Goal: Obtain resource: Download file/media

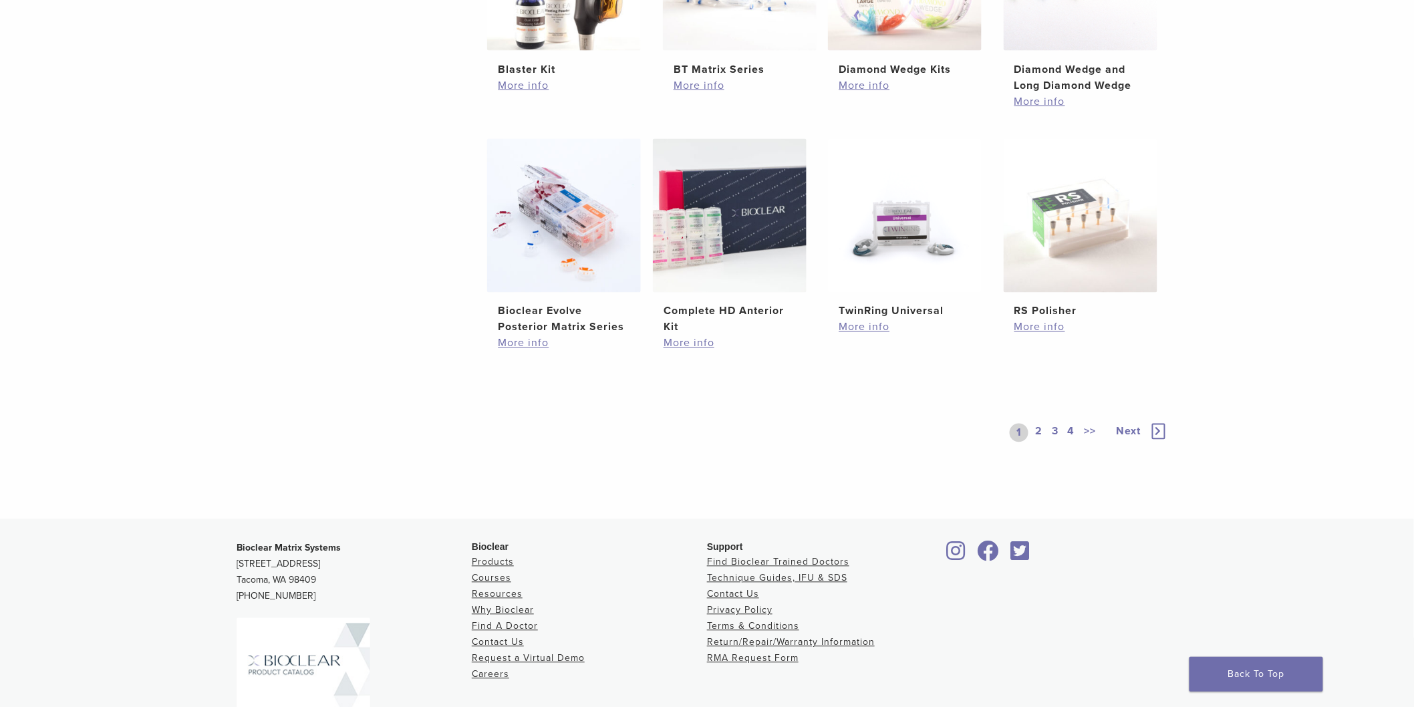
scroll to position [1021, 0]
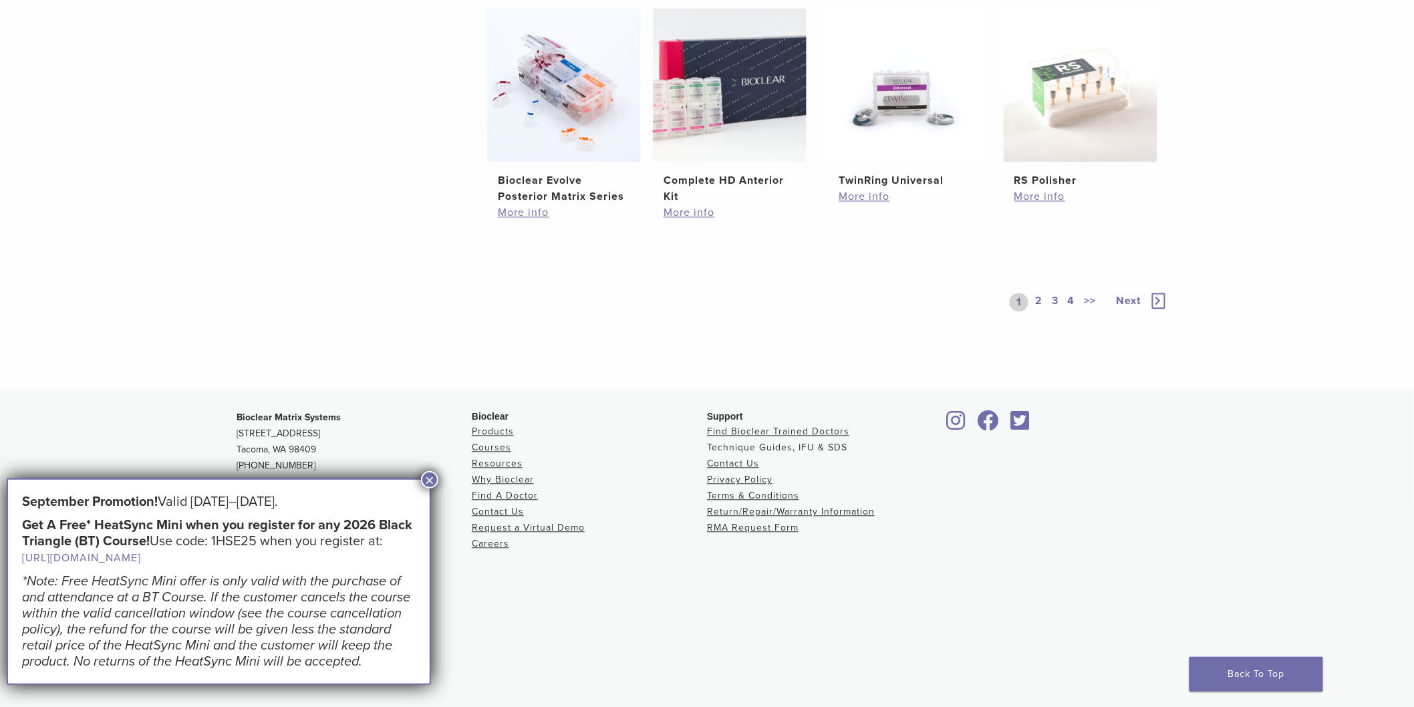
click at [749, 445] on link "Technique Guides, IFU & SDS" at bounding box center [777, 447] width 140 height 11
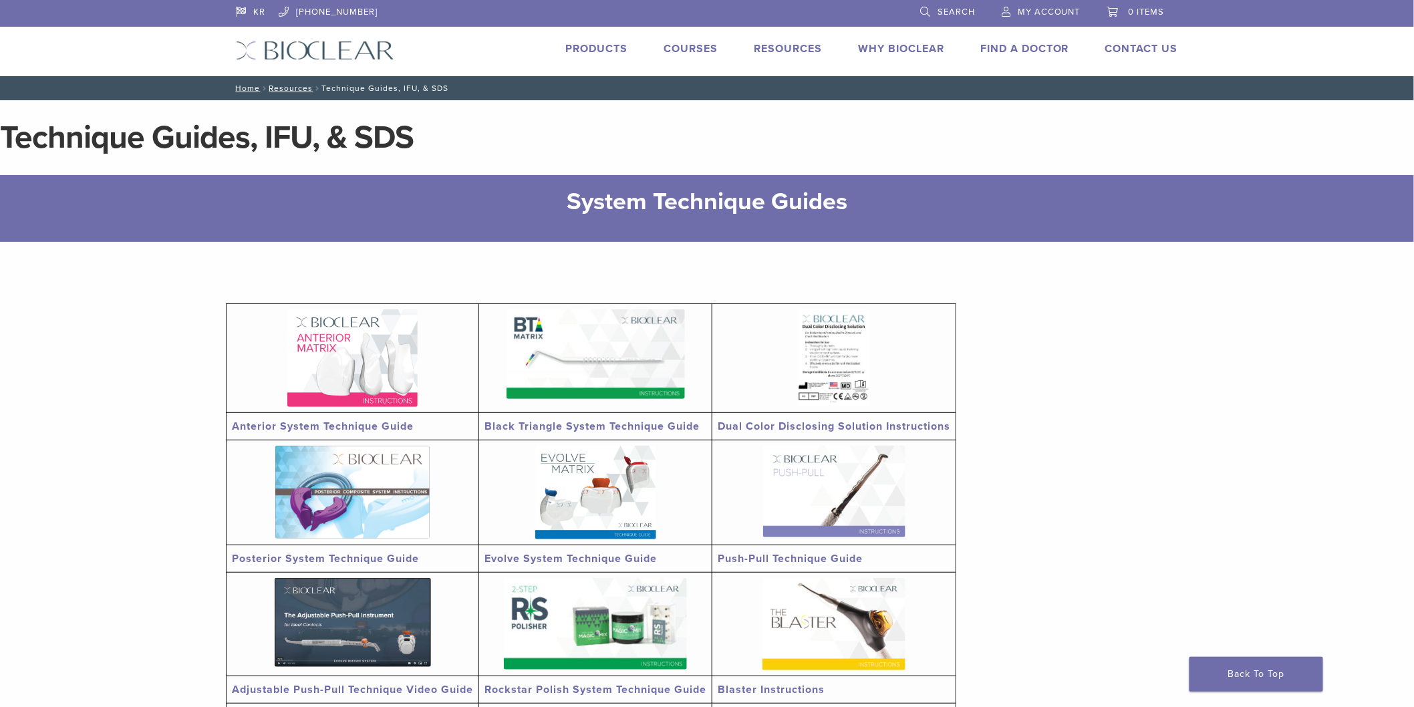
click at [789, 495] on img at bounding box center [834, 492] width 142 height 92
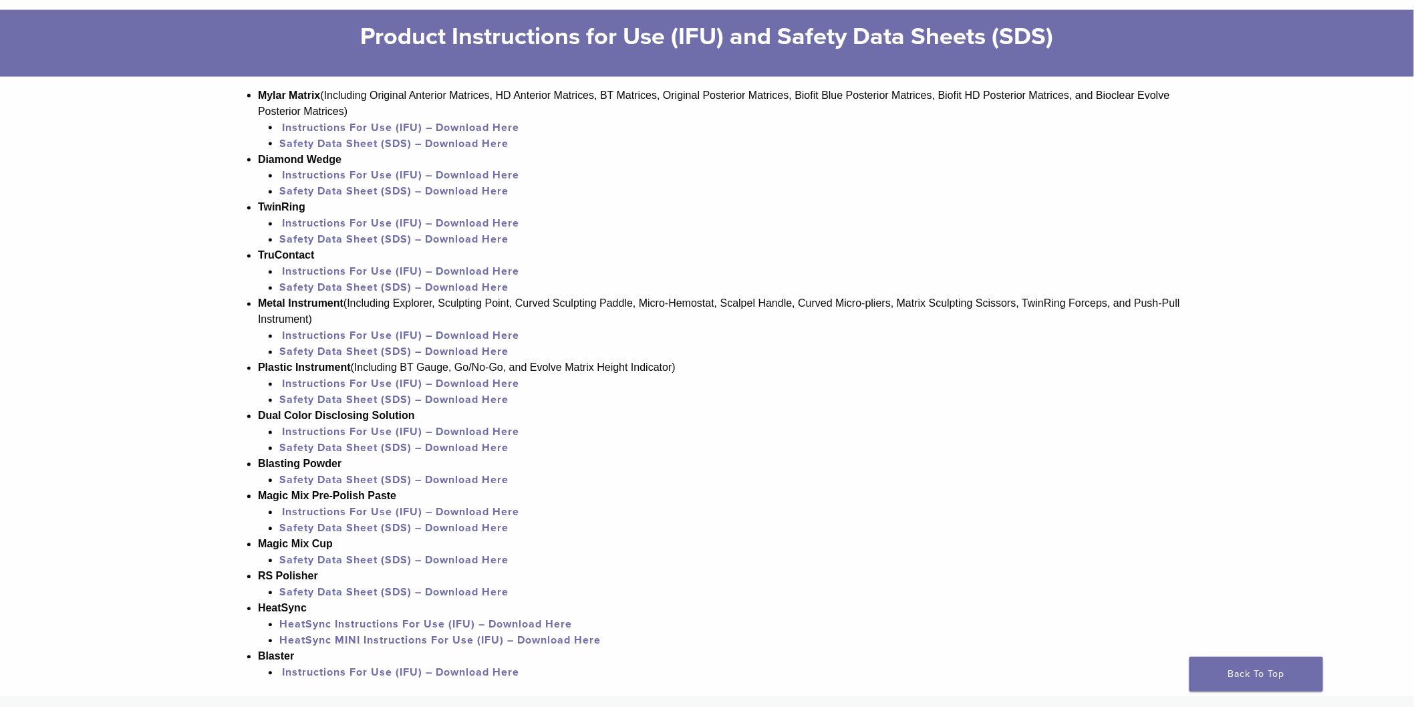
scroll to position [816, 0]
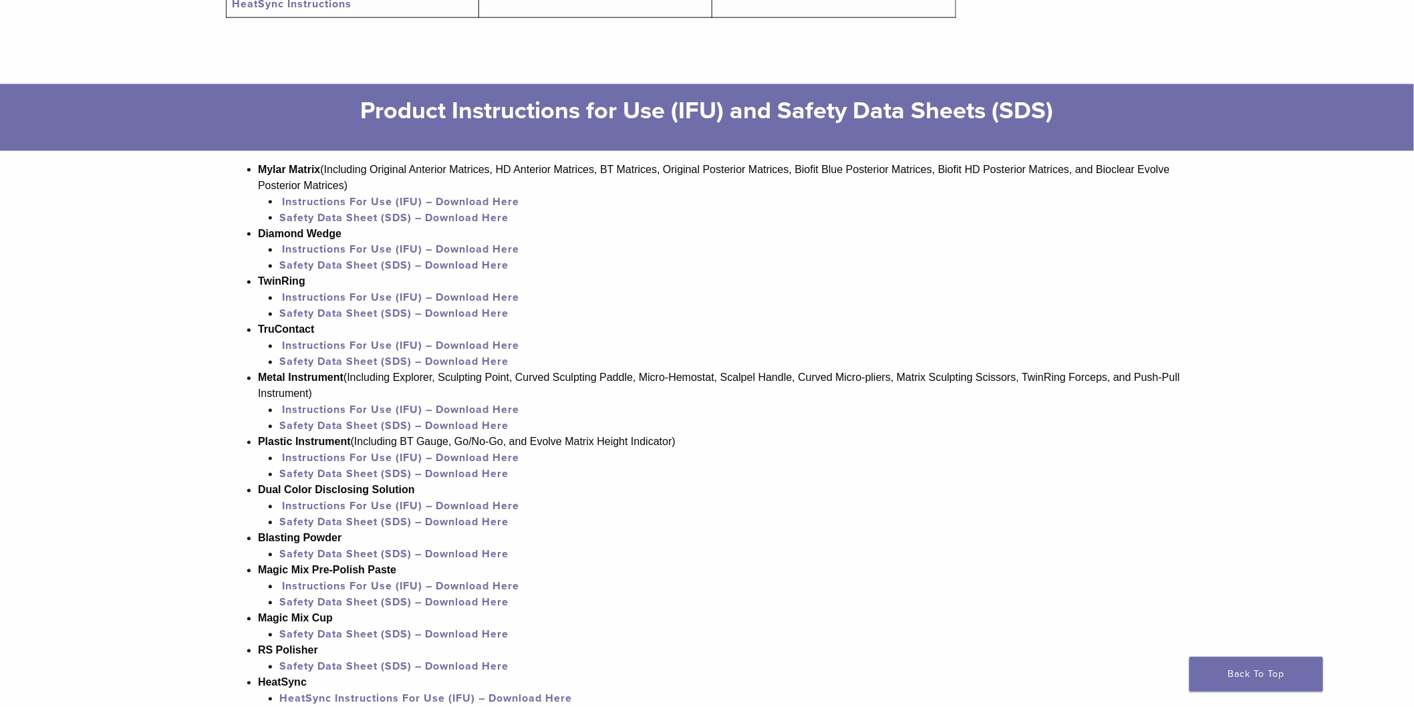
click at [373, 410] on link "Instructions For Use (IFU) – Download Here" at bounding box center [400, 409] width 237 height 13
click at [410, 411] on link "Instructions For Use (IFU) – Download Here" at bounding box center [400, 409] width 237 height 13
click at [452, 423] on link "Safety Data Sheet (SDS) – Download Here" at bounding box center [393, 426] width 229 height 13
click at [450, 410] on link "Instructions For Use (IFU) – Download Here" at bounding box center [400, 409] width 237 height 13
click at [450, 424] on link "Safety Data Sheet (SDS) – Download Here" at bounding box center [393, 426] width 229 height 13
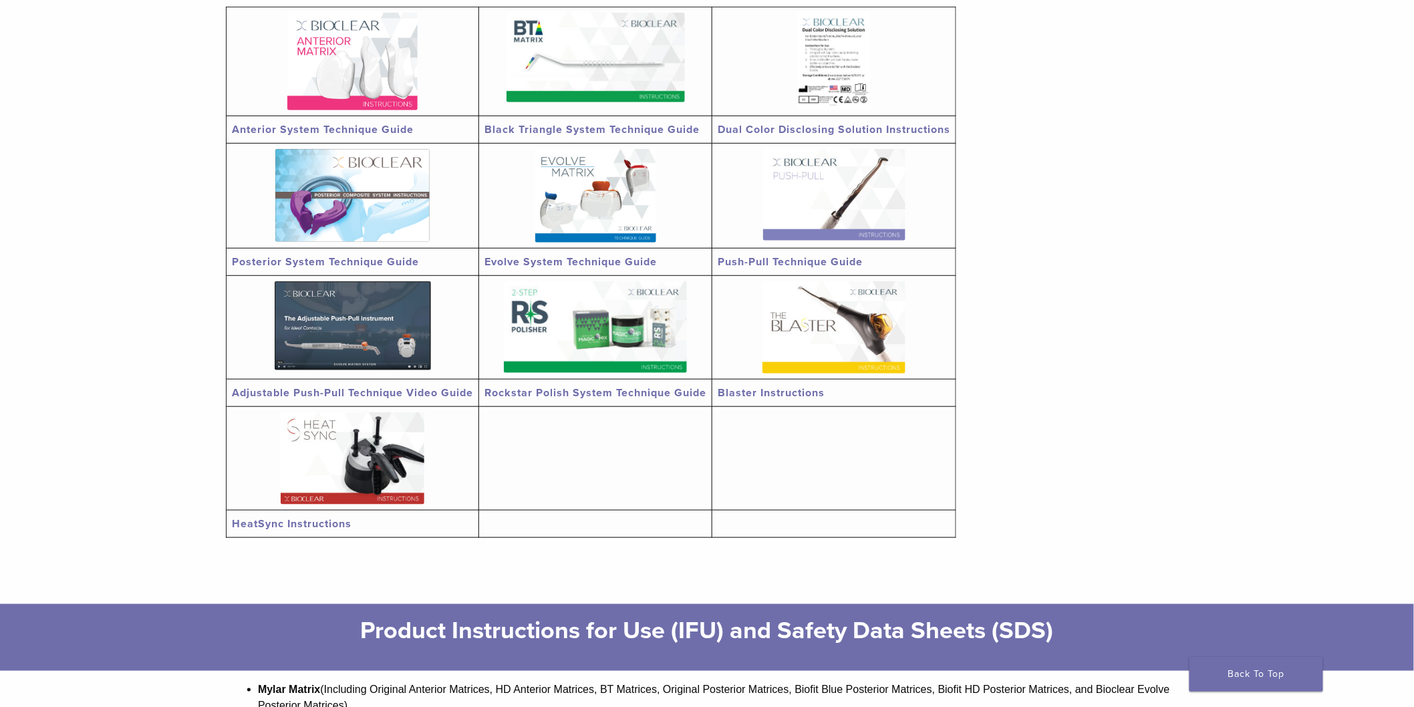
scroll to position [148, 0]
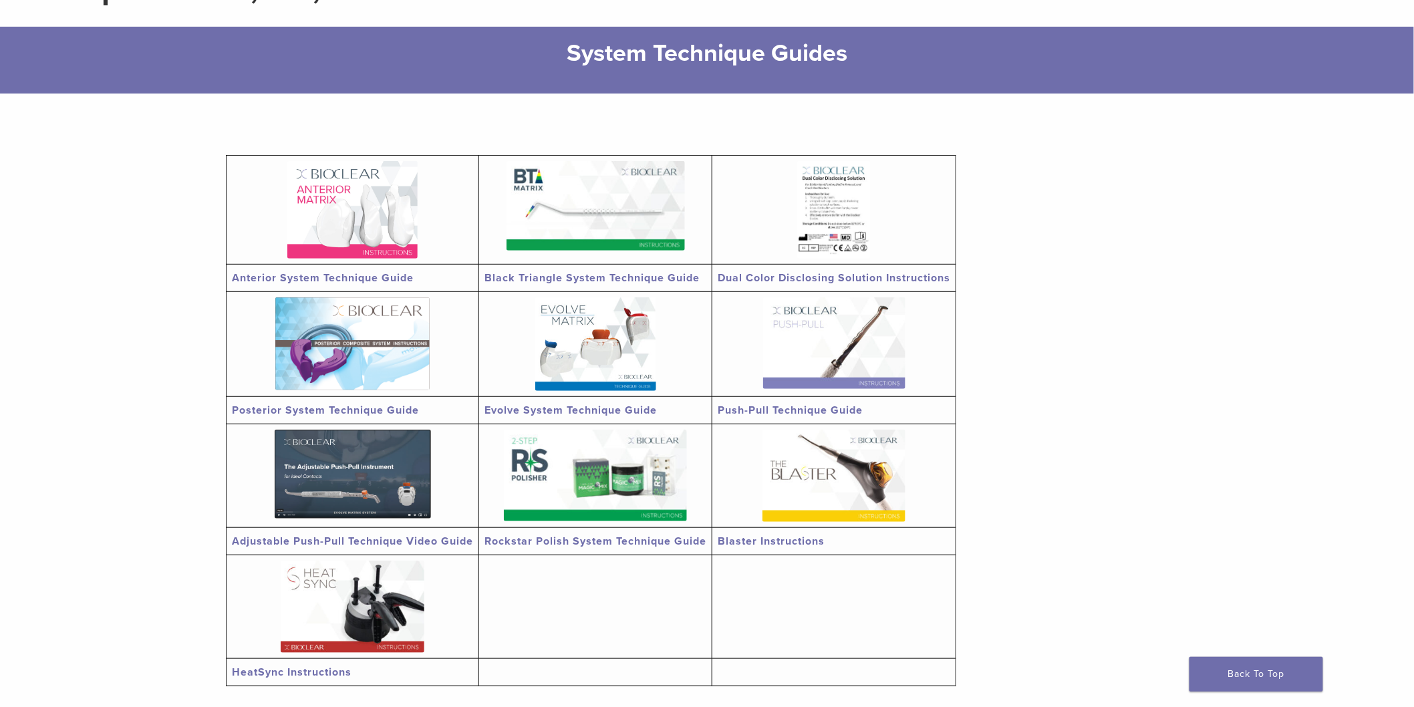
drag, startPoint x: 797, startPoint y: 293, endPoint x: 798, endPoint y: 317, distance: 24.7
click at [797, 297] on td at bounding box center [834, 344] width 244 height 105
click at [798, 317] on img at bounding box center [834, 343] width 142 height 92
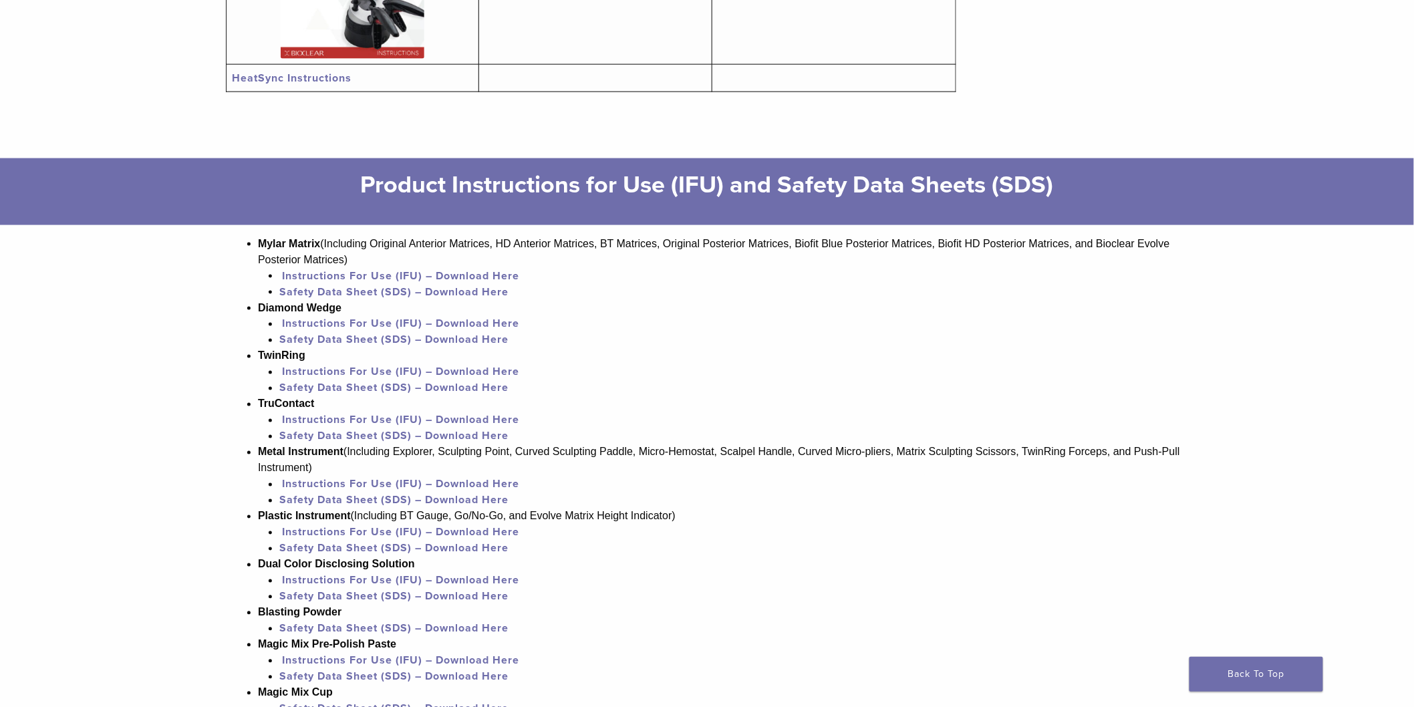
scroll to position [890, 0]
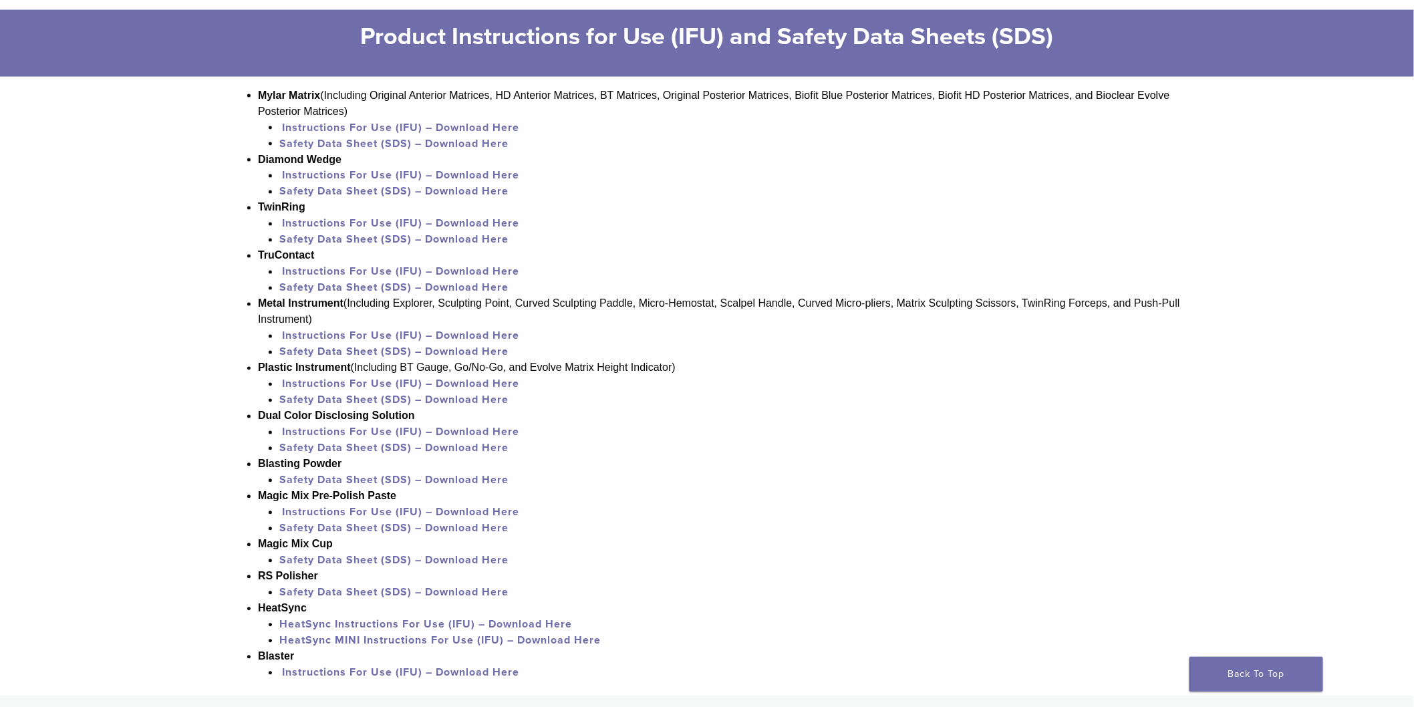
click at [303, 589] on link "Safety Data Sheet (SDS) – Download Here" at bounding box center [393, 592] width 229 height 13
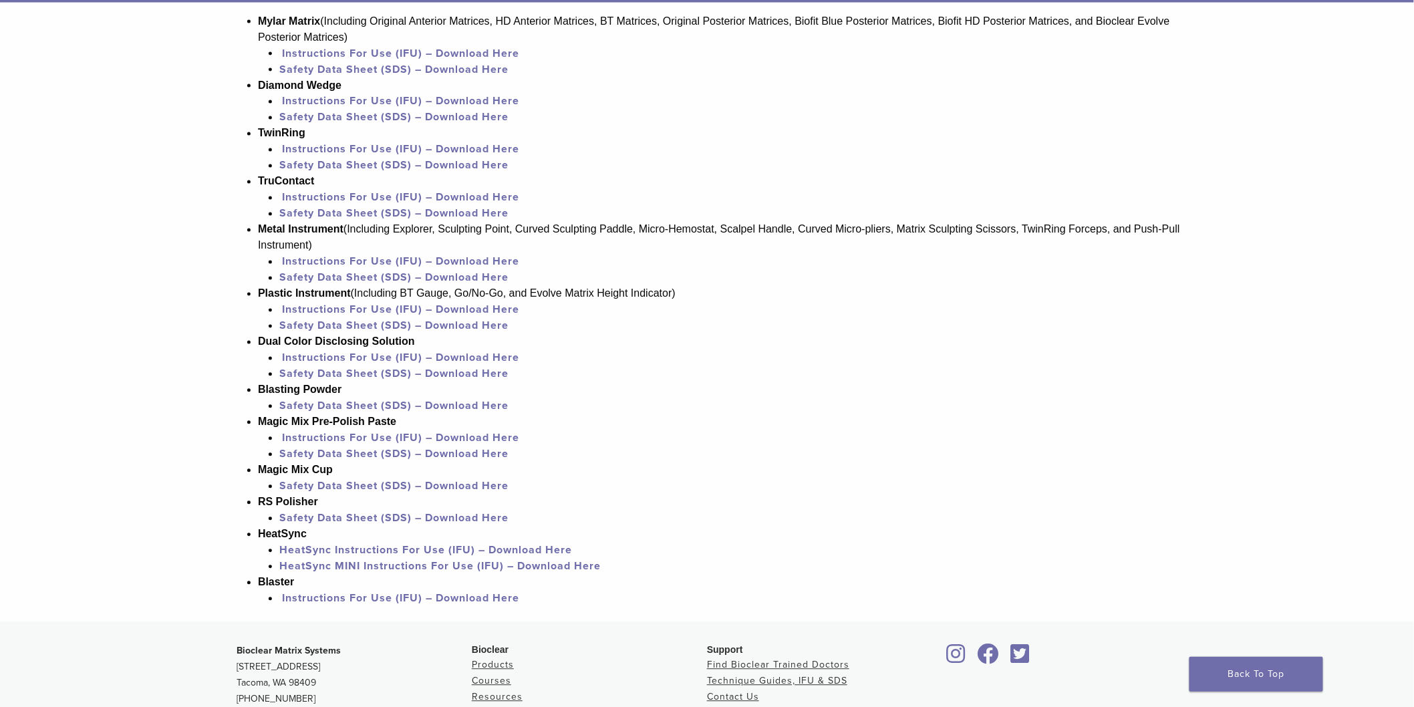
click at [466, 546] on link "HeatSync Instructions For Use (IFU) – Download Here" at bounding box center [425, 550] width 293 height 13
click at [409, 565] on link "HeatSync MINI Instructions For Use (IFU) – Download Here" at bounding box center [439, 566] width 321 height 13
click at [496, 55] on link "Instructions For Use (IFU) – Download Here" at bounding box center [400, 53] width 237 height 13
click at [438, 52] on link "Instructions For Use (IFU) – Download Here" at bounding box center [400, 53] width 237 height 13
click at [418, 69] on link "Safety Data Sheet (SDS) – Download Here" at bounding box center [393, 69] width 229 height 13
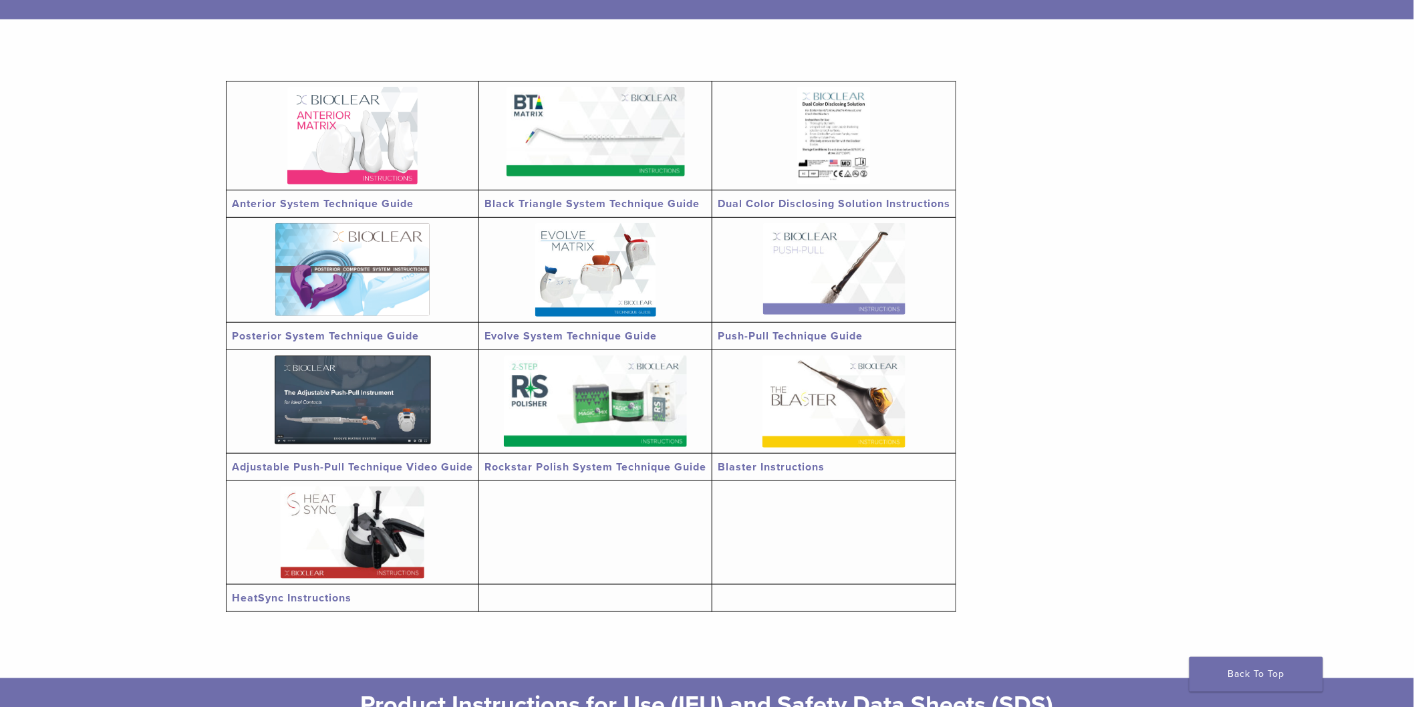
scroll to position [148, 0]
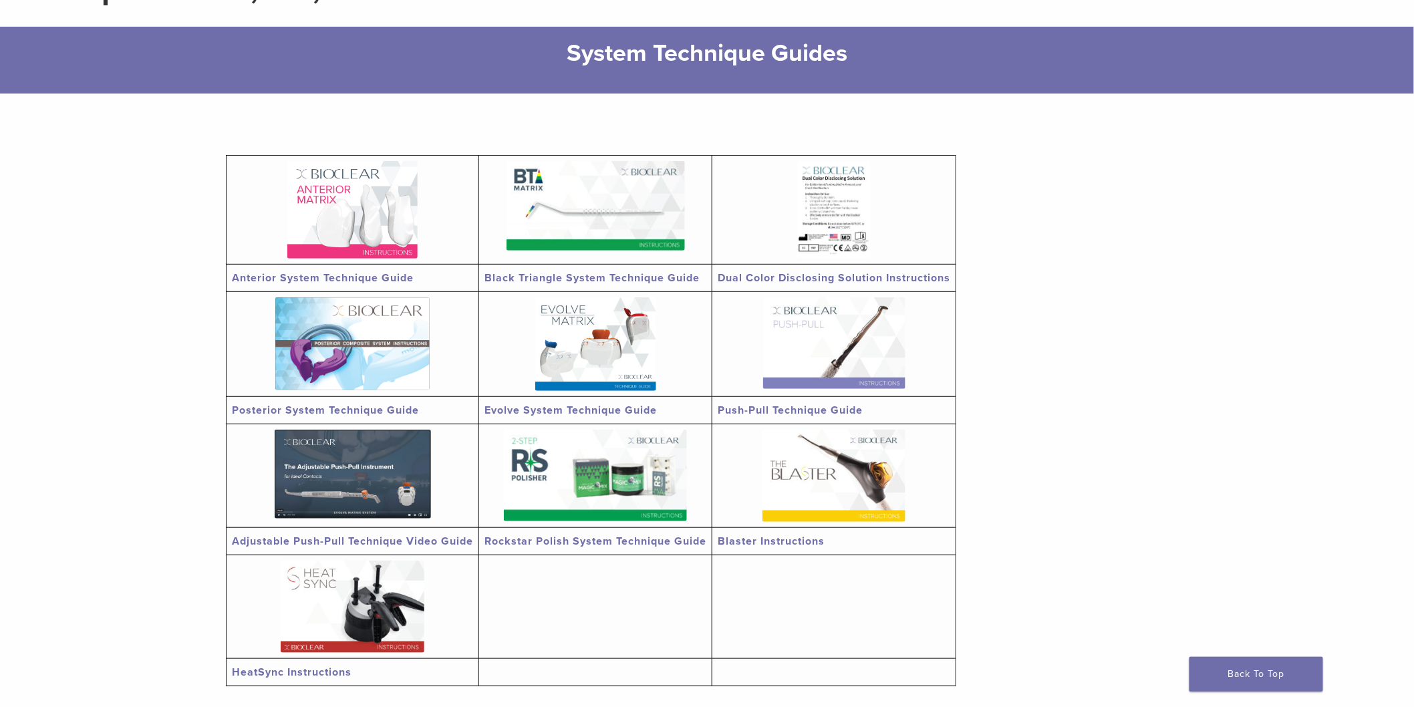
click at [368, 225] on img at bounding box center [352, 210] width 130 height 98
click at [624, 230] on img at bounding box center [595, 206] width 178 height 90
click at [805, 218] on img at bounding box center [833, 209] width 73 height 97
click at [349, 341] on img at bounding box center [352, 343] width 154 height 93
click at [579, 350] on img at bounding box center [595, 344] width 121 height 94
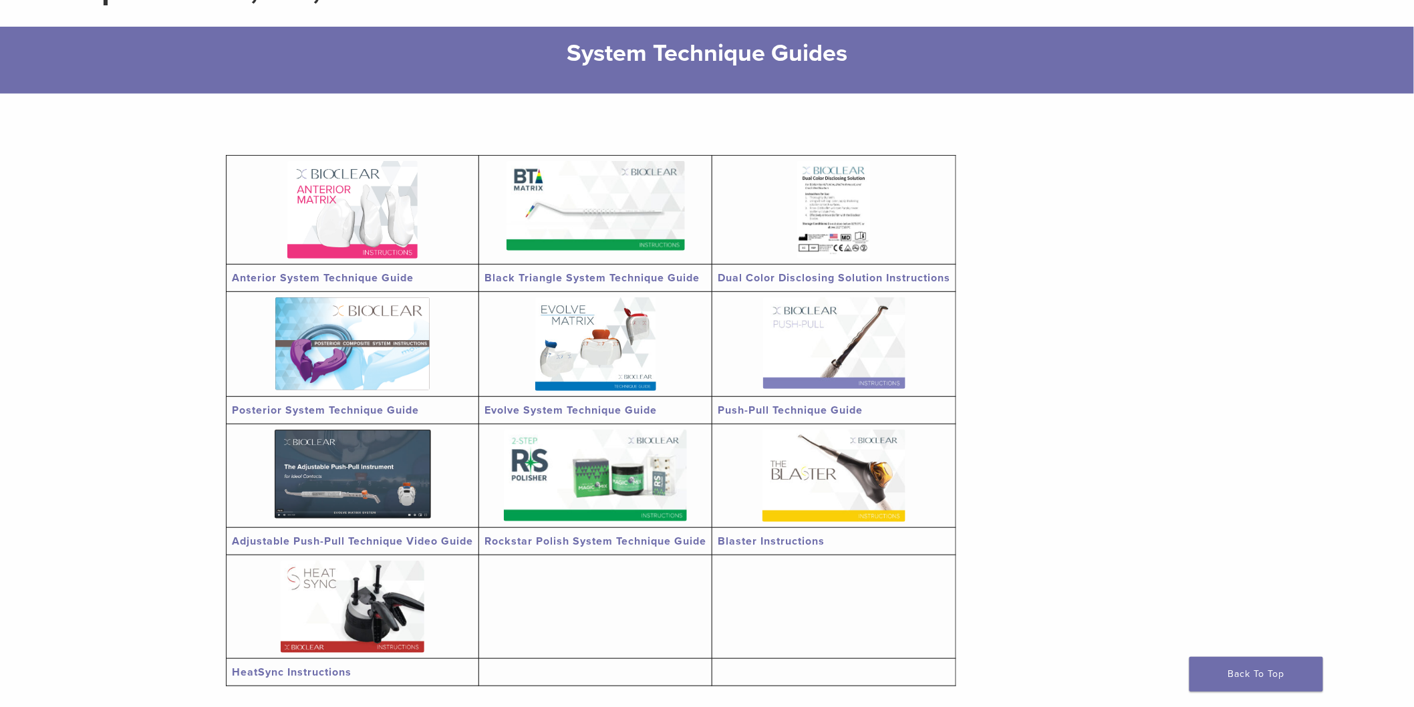
click at [401, 489] on img at bounding box center [353, 474] width 156 height 89
click at [377, 530] on td "Adjustable Push-Pull Technique Video Guide" at bounding box center [352, 541] width 253 height 27
click at [456, 492] on link at bounding box center [352, 474] width 241 height 89
click at [617, 475] on img at bounding box center [595, 476] width 183 height 92
click at [800, 493] on img at bounding box center [833, 476] width 143 height 92
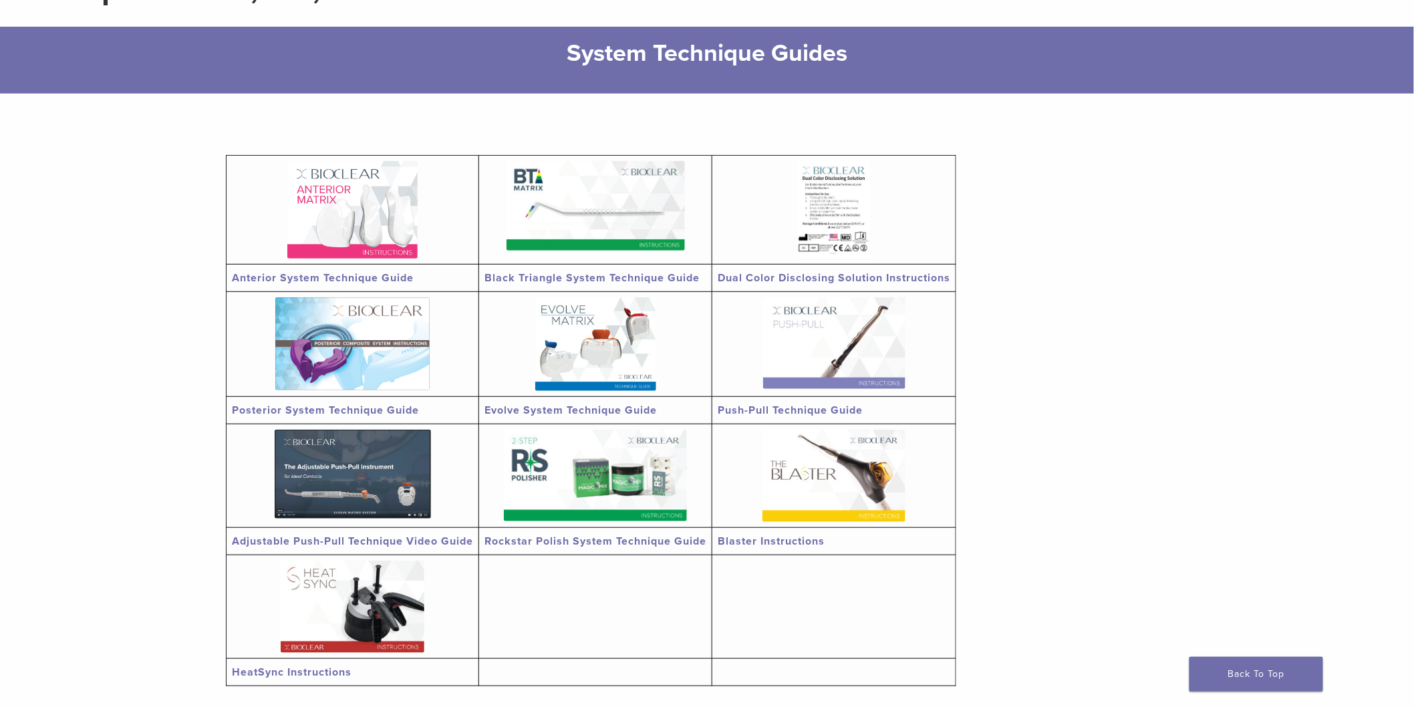
click at [412, 607] on img at bounding box center [353, 606] width 144 height 92
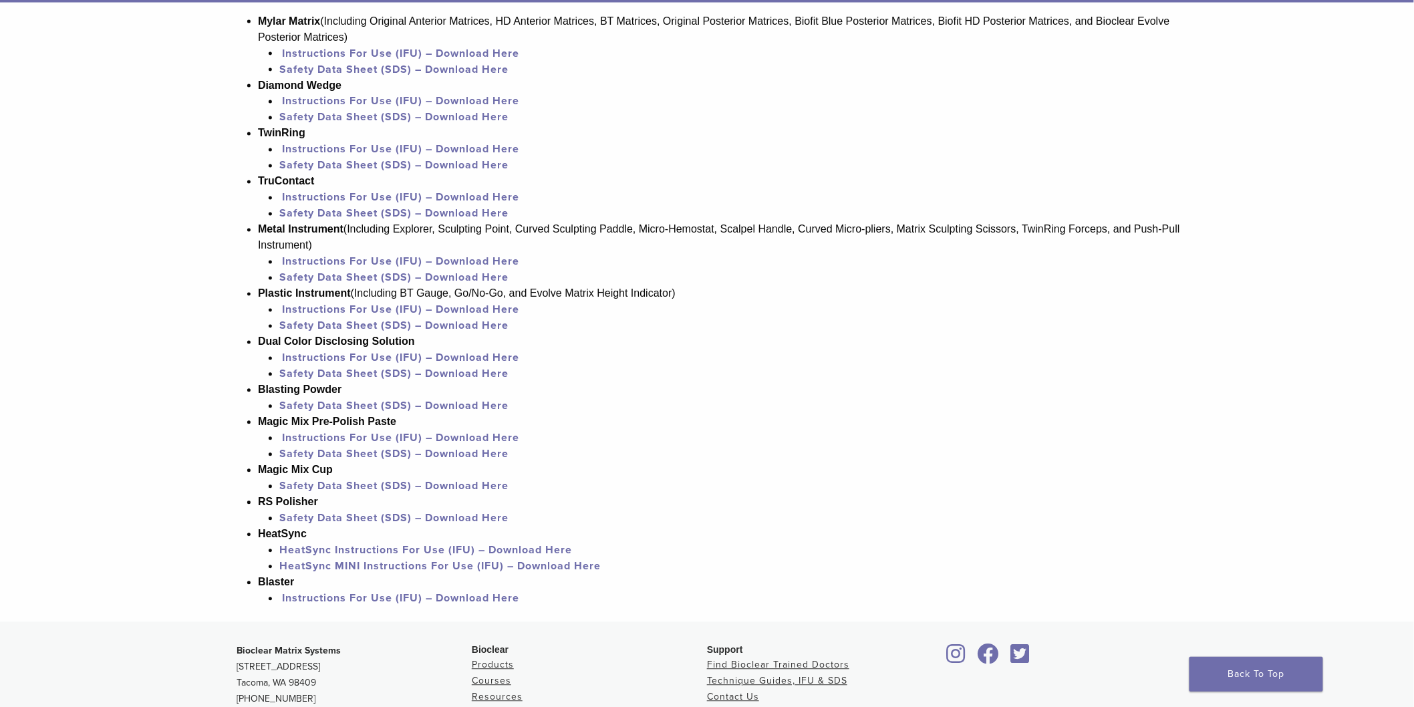
scroll to position [890, 0]
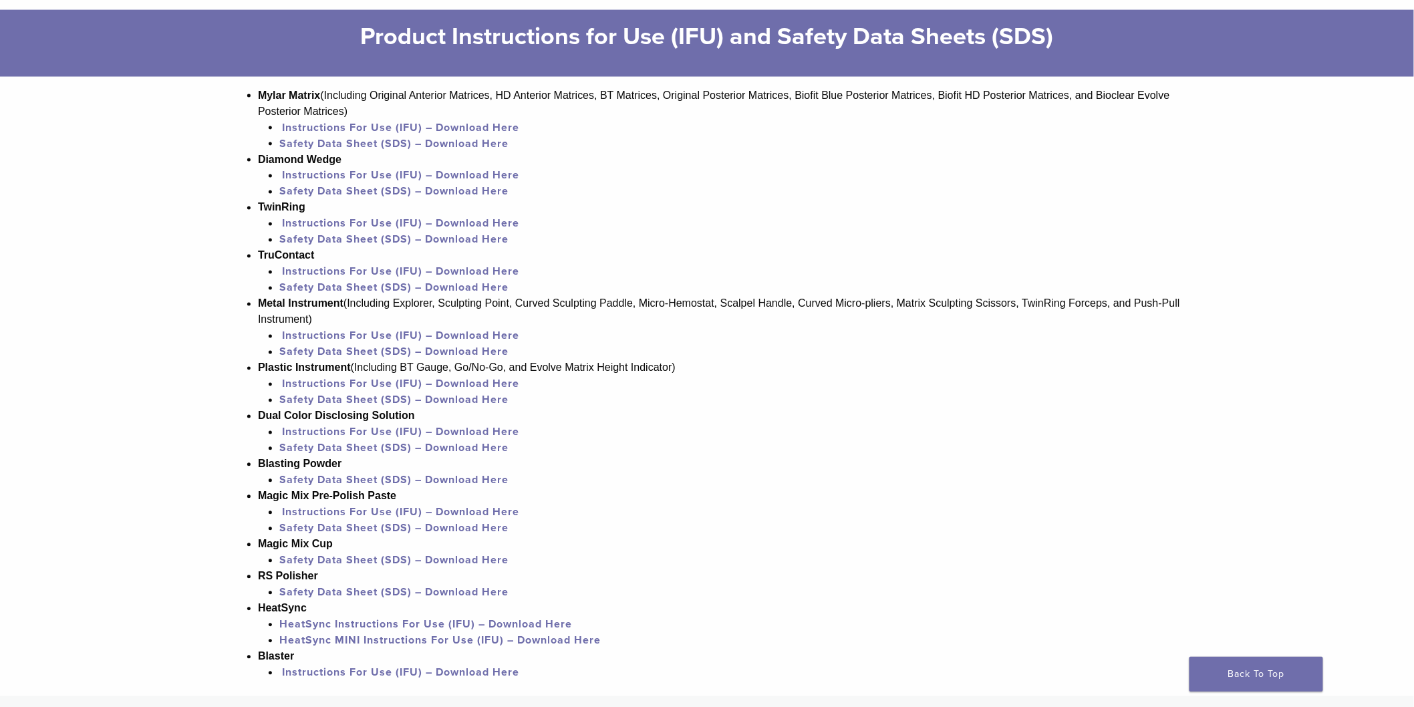
click at [344, 448] on link "Safety Data Sheet (SDS) – Download Here" at bounding box center [393, 448] width 229 height 13
click at [381, 430] on link "Instructions For Use (IFU) – Download Here" at bounding box center [400, 432] width 237 height 13
click at [417, 179] on link "Instructions For Use (IFU) – Download Here" at bounding box center [400, 175] width 237 height 13
click at [442, 225] on link "Instructions For Use (IFU) – Download Here" at bounding box center [400, 223] width 237 height 13
click at [384, 332] on link "Instructions For Use (IFU) – Download Here" at bounding box center [400, 335] width 237 height 13
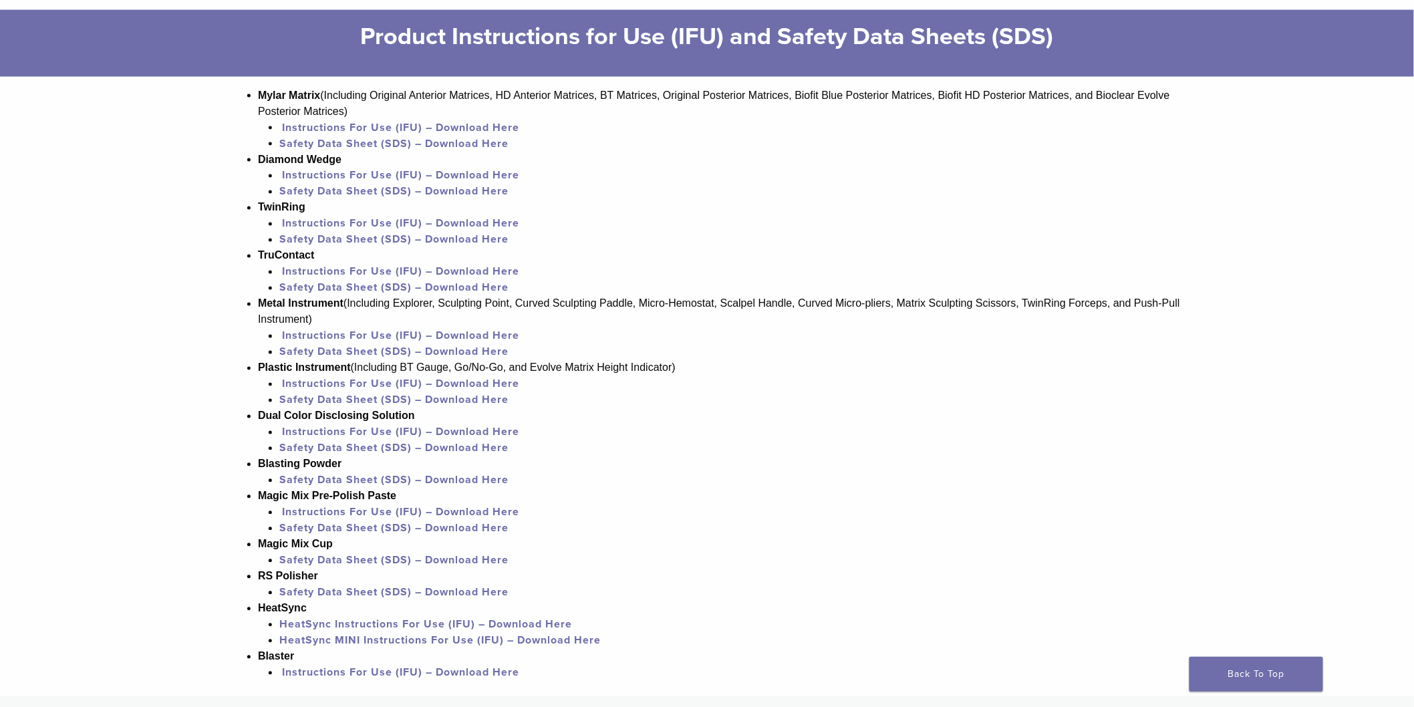
click at [405, 384] on link "Instructions For Use (IFU) – Download Here" at bounding box center [400, 383] width 237 height 13
click at [419, 383] on link "Instructions For Use (IFU) – Download Here" at bounding box center [400, 383] width 237 height 13
click at [418, 432] on link "Instructions For Use (IFU) – Download Here" at bounding box center [400, 432] width 237 height 13
click at [437, 512] on link "Instructions For Use (IFU) – Download Here" at bounding box center [400, 512] width 237 height 13
click at [446, 624] on link "HeatSync Instructions For Use (IFU) – Download Here" at bounding box center [425, 624] width 293 height 13
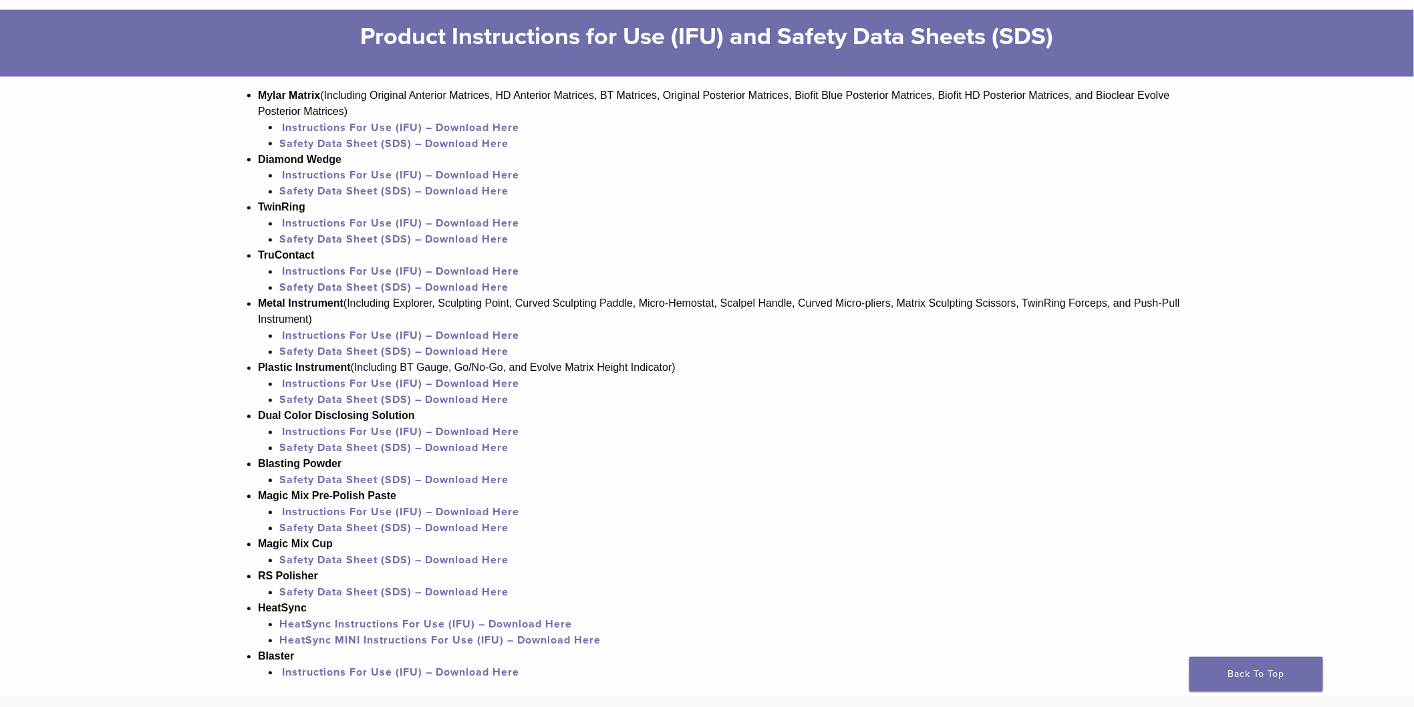
click at [434, 643] on link "HeatSync MINI Instructions For Use (IFU) – Download Here" at bounding box center [439, 640] width 321 height 13
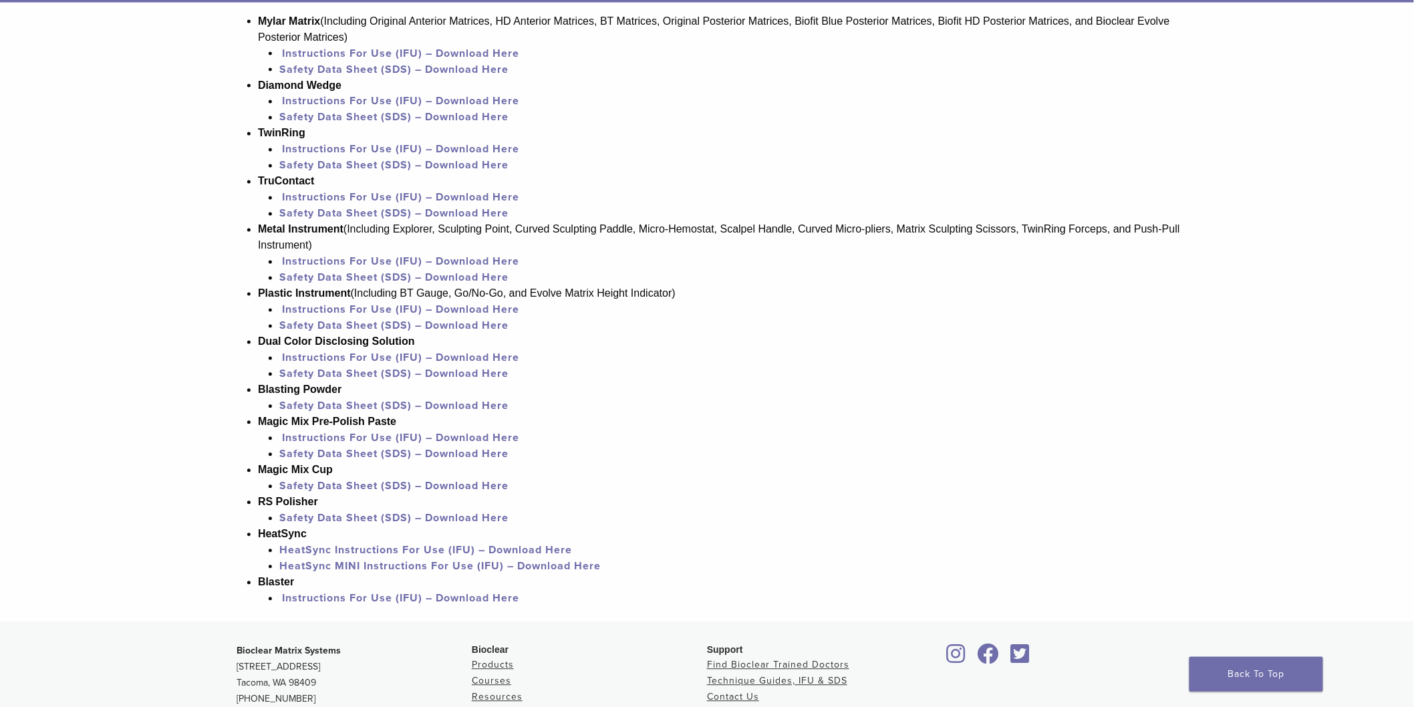
click at [459, 601] on link "Instructions For Use (IFU) – Download Here" at bounding box center [400, 598] width 237 height 13
